Goal: Purchase product/service

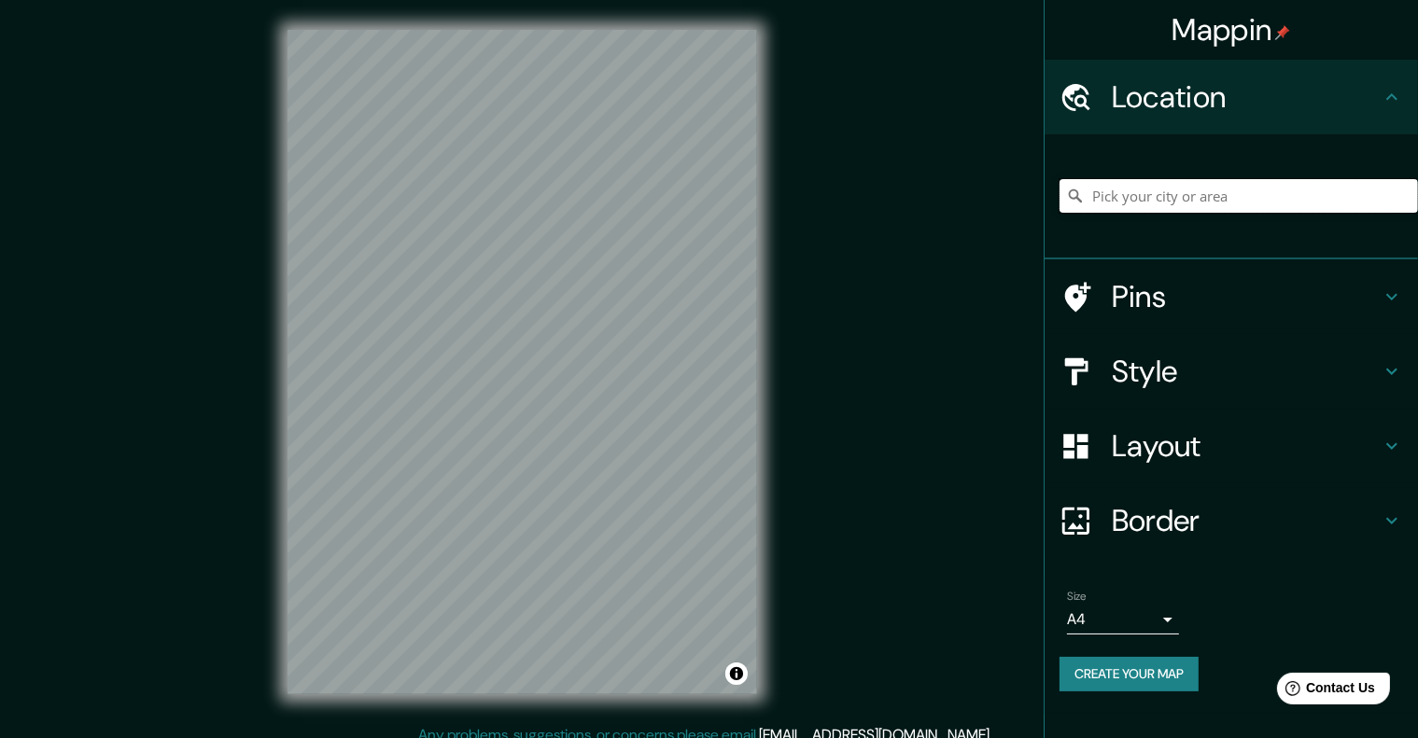
click at [1097, 196] on input "Pick your city or area" at bounding box center [1238, 196] width 358 height 34
type input "[GEOGRAPHIC_DATA], [GEOGRAPHIC_DATA], [GEOGRAPHIC_DATA]"
click at [1169, 630] on body "Mappin Location [GEOGRAPHIC_DATA], [GEOGRAPHIC_DATA], [GEOGRAPHIC_DATA] [GEOGRA…" at bounding box center [709, 369] width 1418 height 738
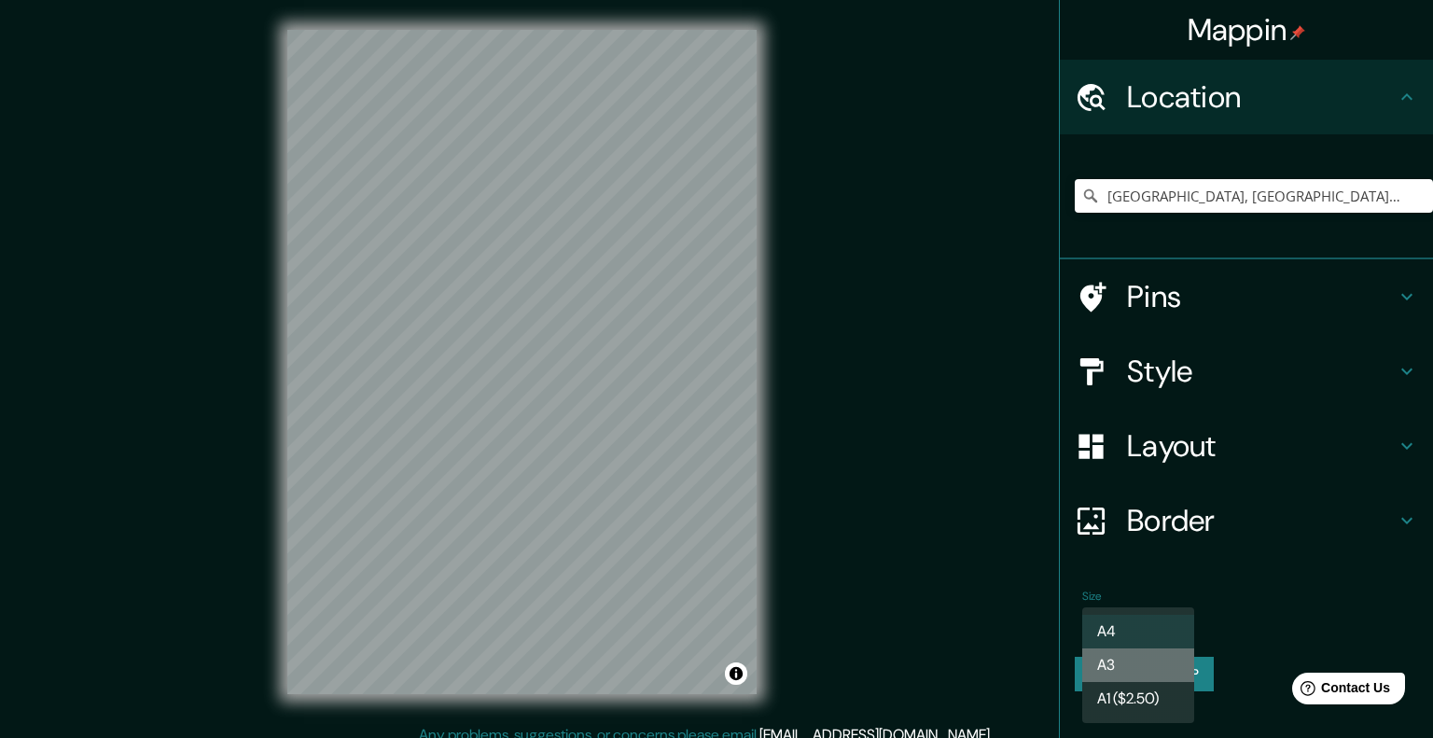
click at [1169, 657] on li "A3" at bounding box center [1139, 666] width 112 height 34
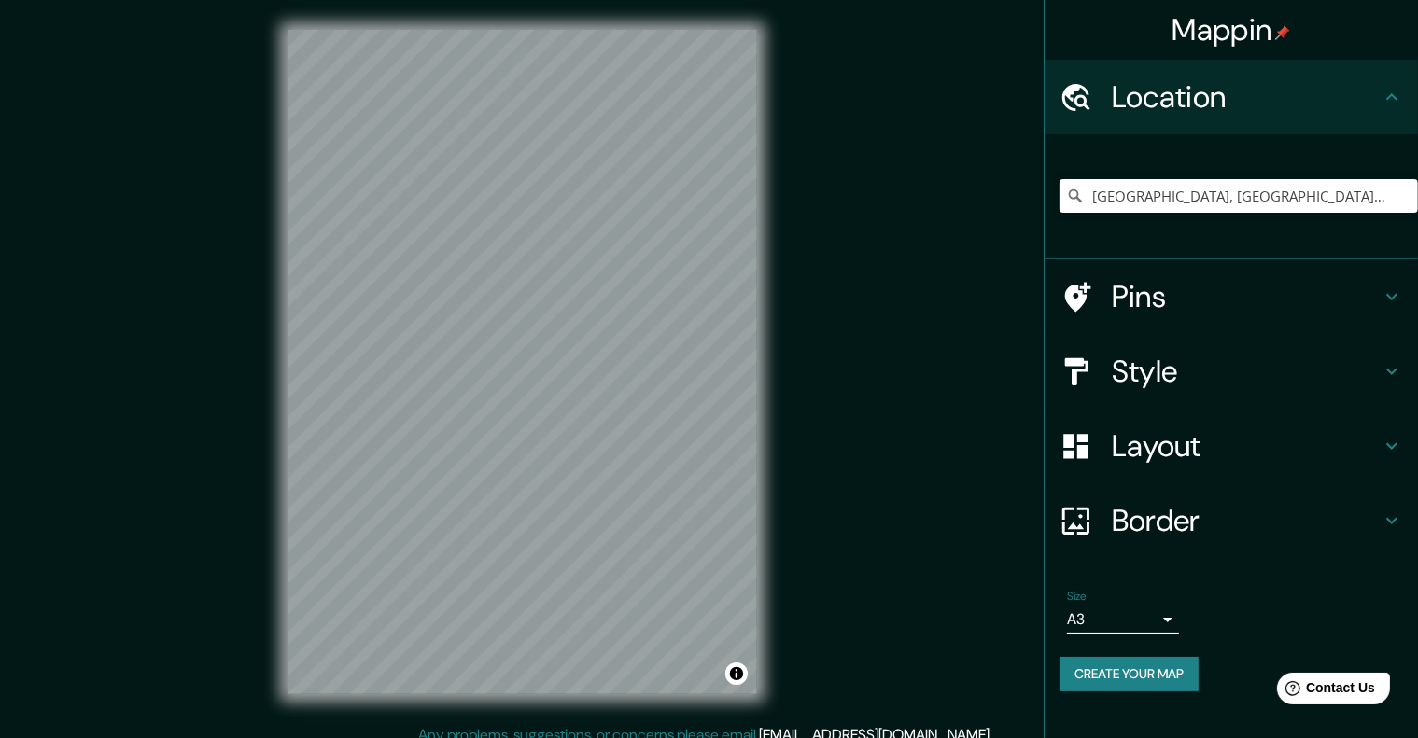
click at [1394, 291] on icon at bounding box center [1391, 297] width 22 height 22
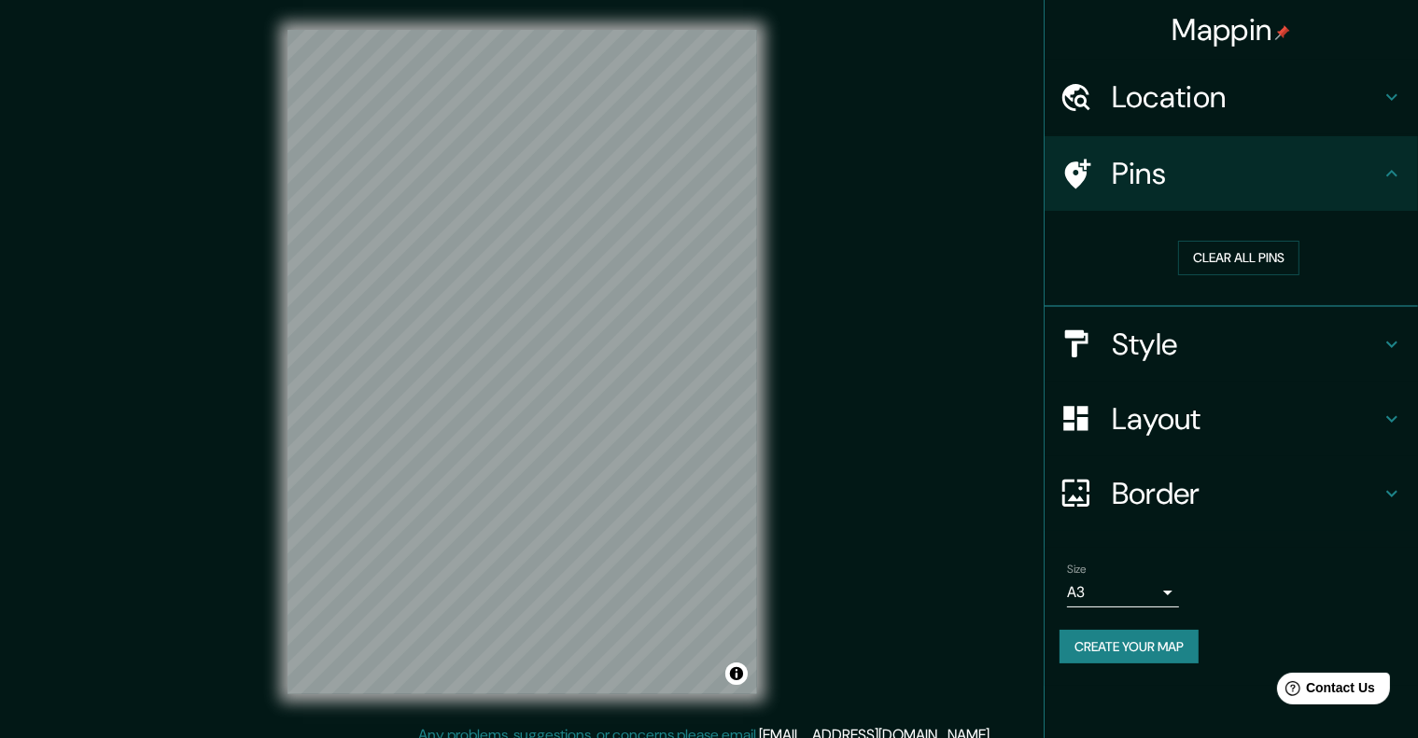
click at [1387, 167] on icon at bounding box center [1391, 173] width 22 height 22
click at [1394, 337] on icon at bounding box center [1391, 344] width 22 height 22
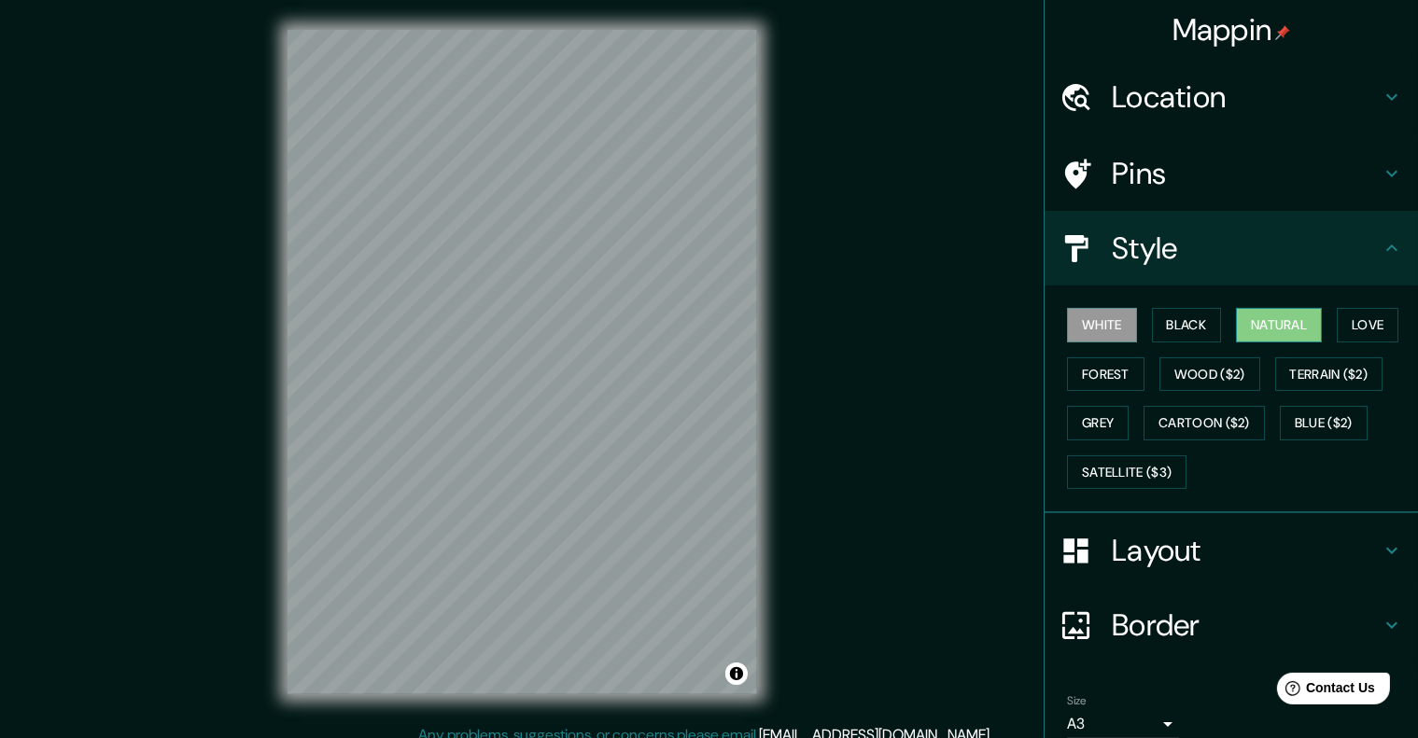
click at [1264, 322] on button "Natural" at bounding box center [1279, 325] width 86 height 35
click at [1344, 319] on button "Love" at bounding box center [1367, 325] width 62 height 35
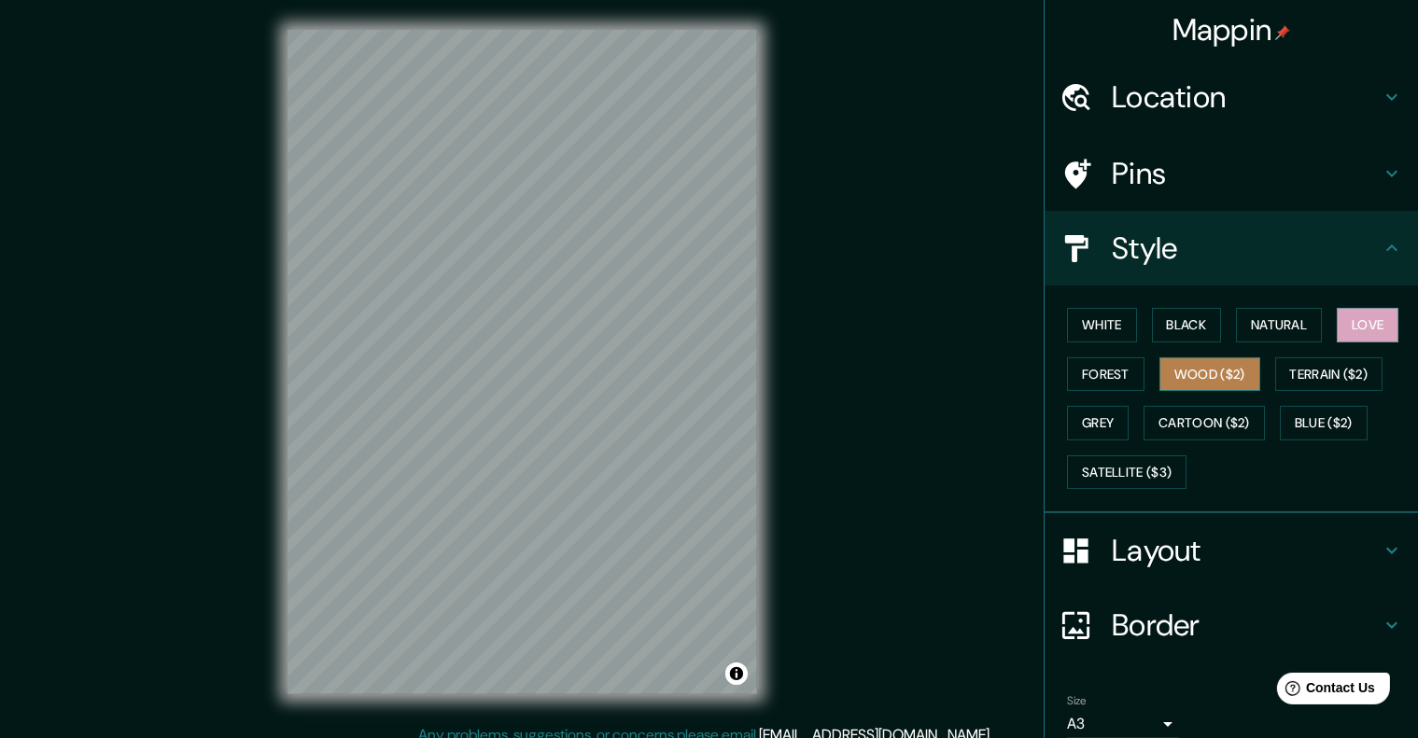
click at [1193, 365] on button "Wood ($2)" at bounding box center [1209, 374] width 101 height 35
click at [1105, 365] on button "Forest" at bounding box center [1105, 374] width 77 height 35
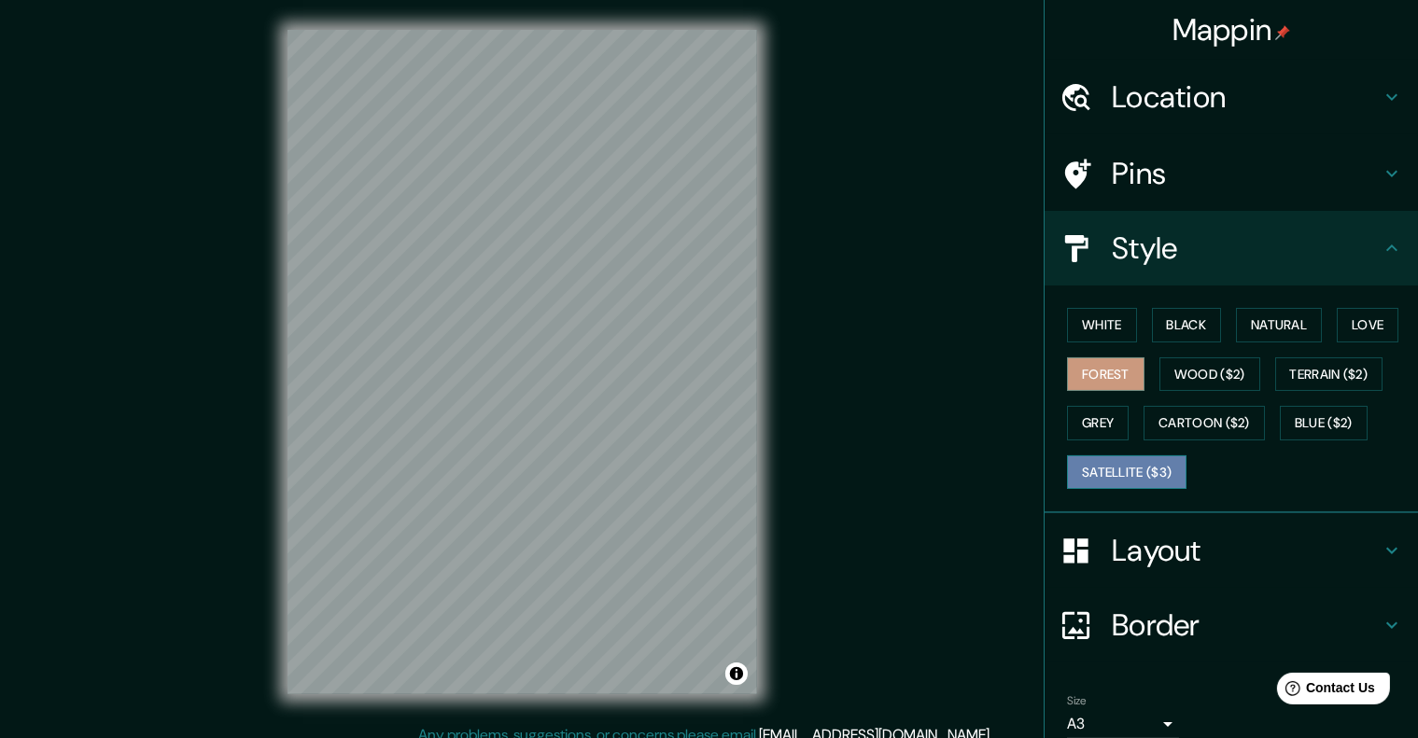
click at [1115, 466] on button "Satellite ($3)" at bounding box center [1126, 472] width 119 height 35
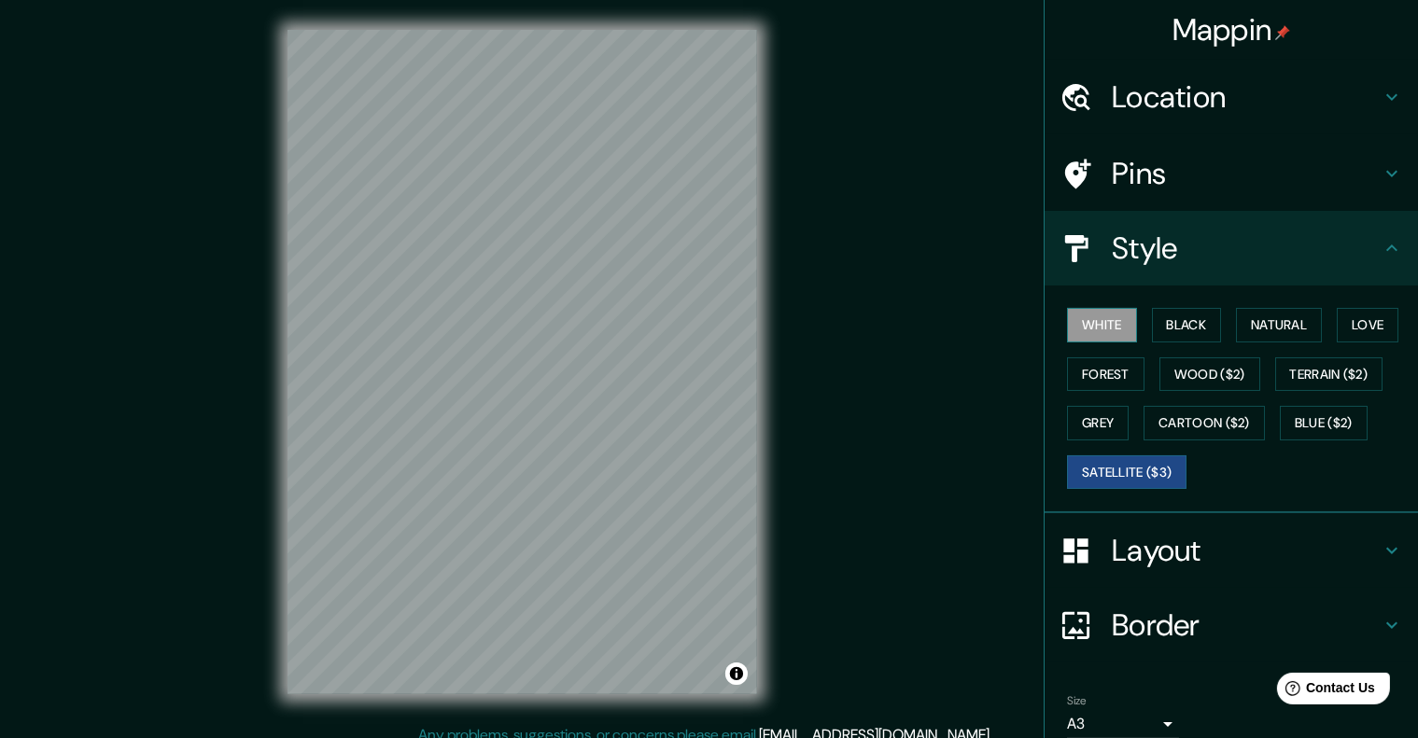
click at [1093, 328] on button "White" at bounding box center [1102, 325] width 70 height 35
click at [1198, 331] on button "Black" at bounding box center [1187, 325] width 70 height 35
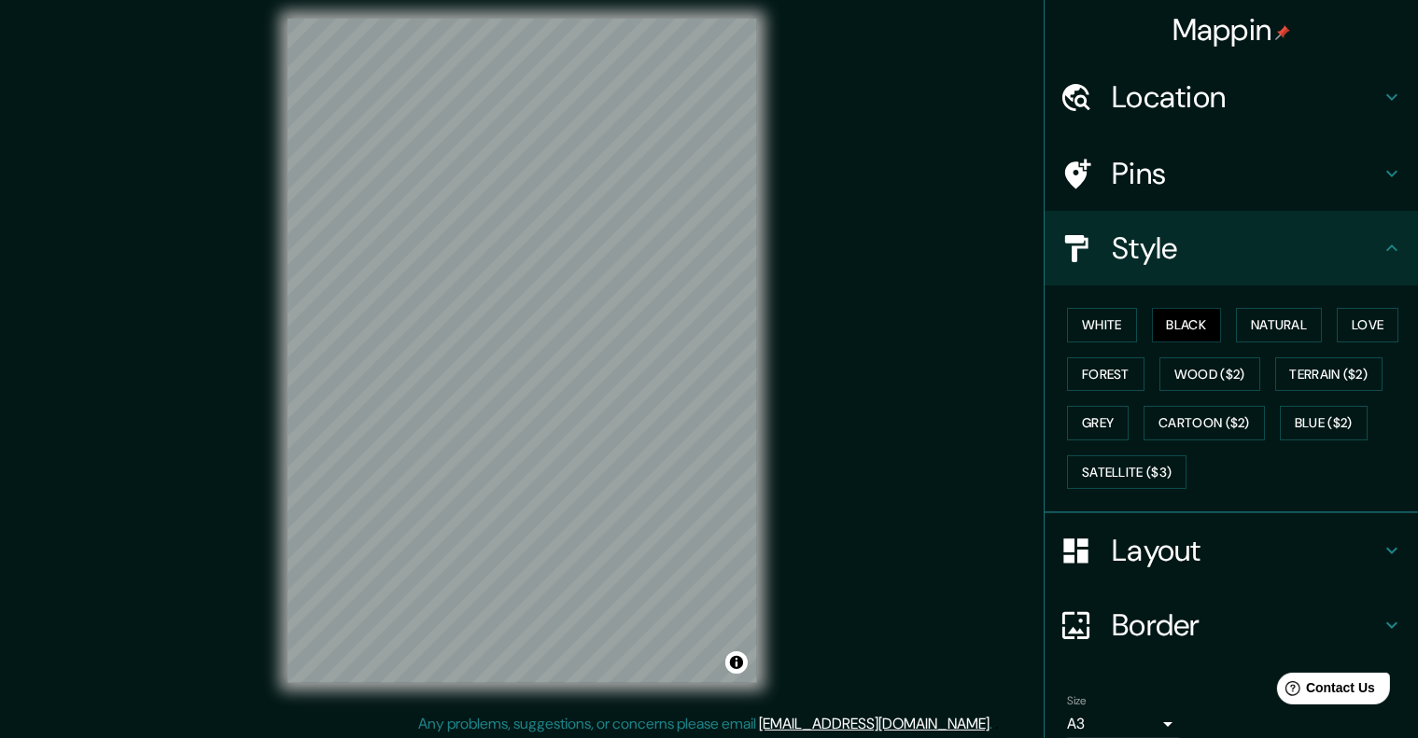
scroll to position [15, 0]
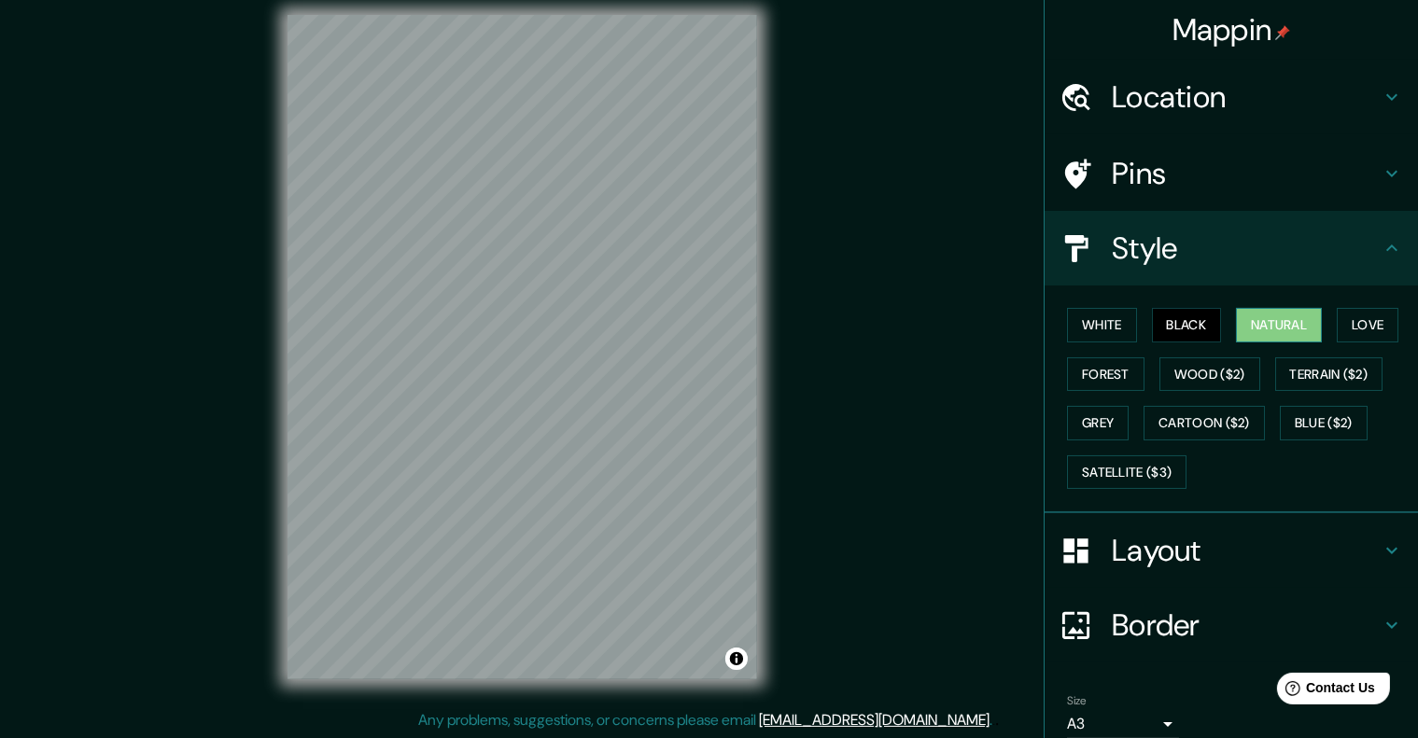
click at [1265, 326] on button "Natural" at bounding box center [1279, 325] width 86 height 35
click at [1367, 322] on button "Love" at bounding box center [1367, 325] width 62 height 35
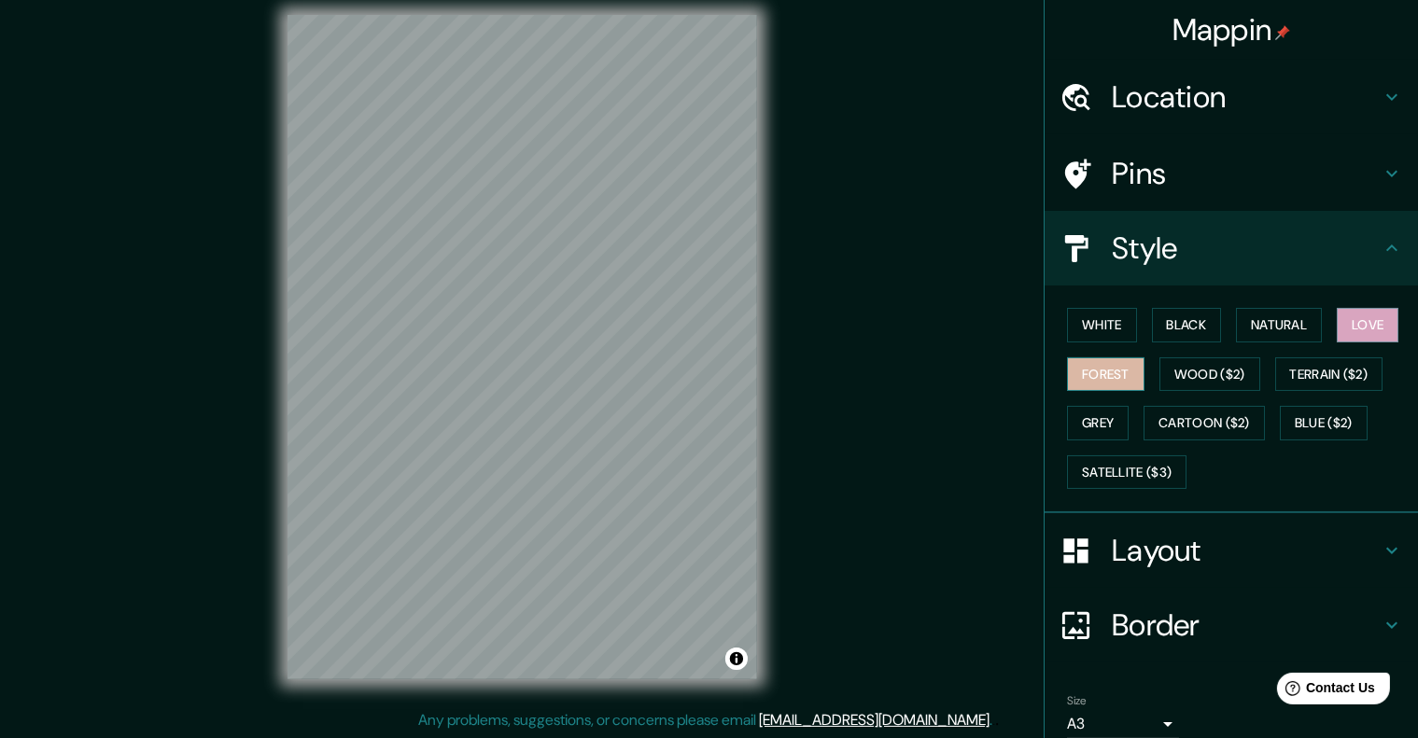
click at [1105, 365] on button "Forest" at bounding box center [1105, 374] width 77 height 35
click at [1090, 430] on button "Grey" at bounding box center [1098, 423] width 62 height 35
click at [1175, 321] on button "Black" at bounding box center [1187, 325] width 70 height 35
click at [1085, 331] on button "White" at bounding box center [1102, 325] width 70 height 35
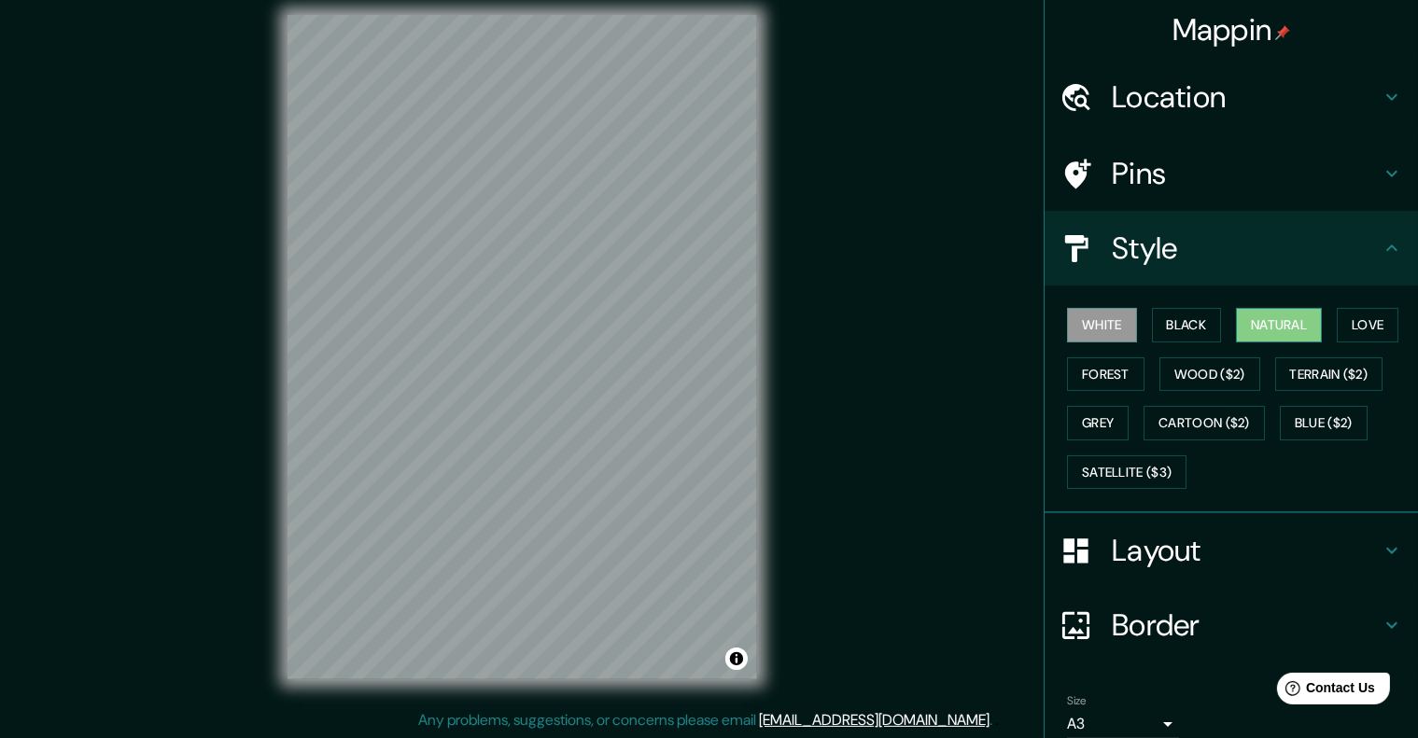
click at [1278, 328] on button "Natural" at bounding box center [1279, 325] width 86 height 35
click at [1362, 328] on button "Love" at bounding box center [1367, 325] width 62 height 35
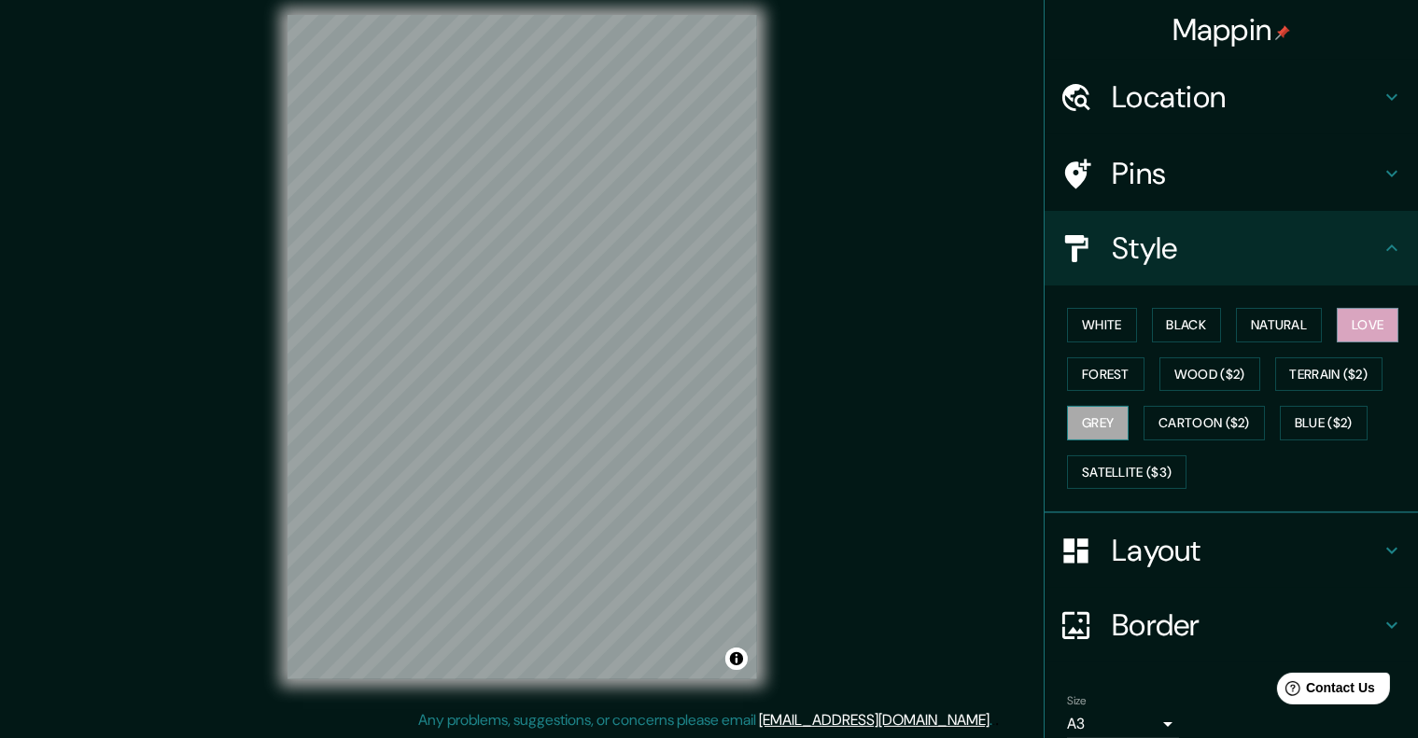
click at [1092, 413] on button "Grey" at bounding box center [1098, 423] width 62 height 35
click at [1105, 376] on button "Forest" at bounding box center [1105, 374] width 77 height 35
click at [1195, 319] on button "Black" at bounding box center [1187, 325] width 70 height 35
click at [1067, 330] on button "White" at bounding box center [1102, 325] width 70 height 35
